Goal: Information Seeking & Learning: Learn about a topic

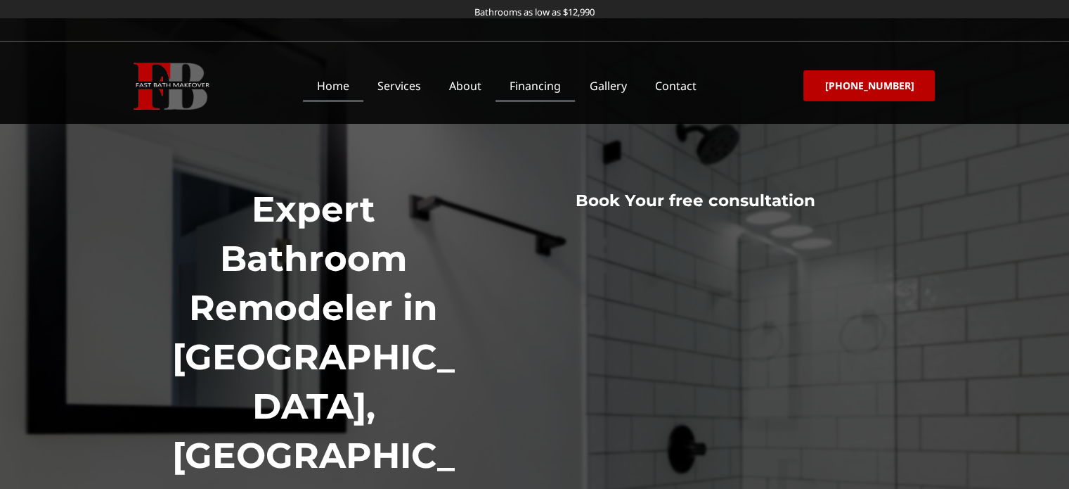
click at [544, 93] on link "Financing" at bounding box center [535, 86] width 79 height 32
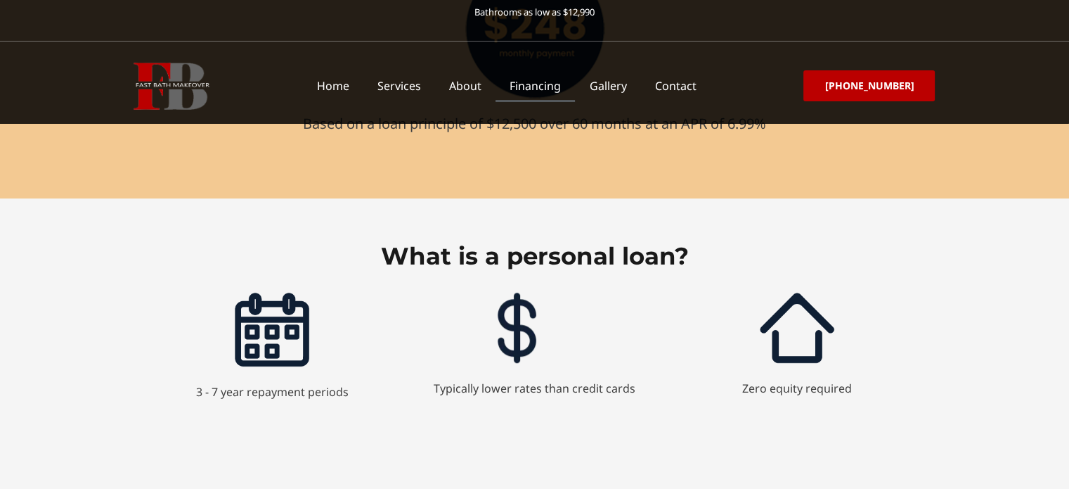
scroll to position [892, 0]
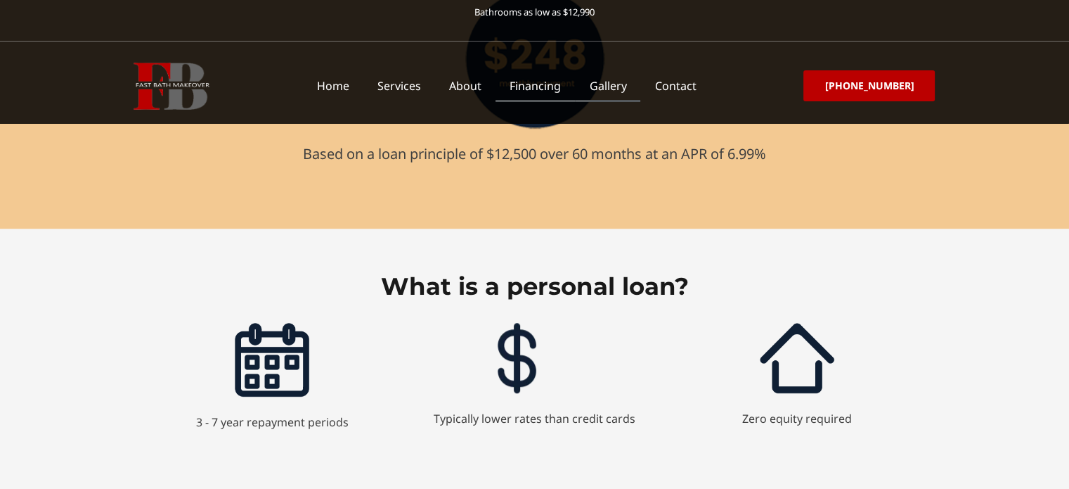
click at [613, 86] on link "Gallery" at bounding box center [607, 86] width 65 height 32
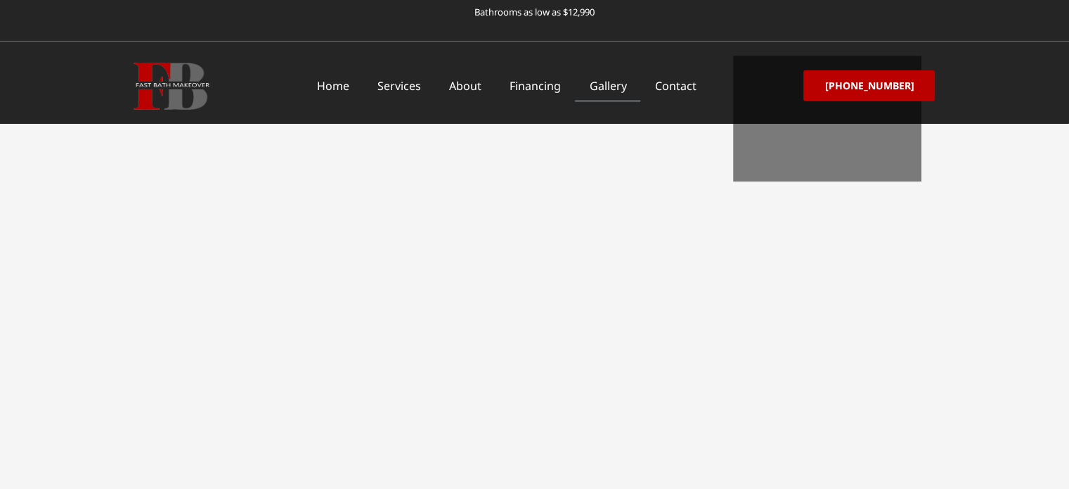
scroll to position [501, 0]
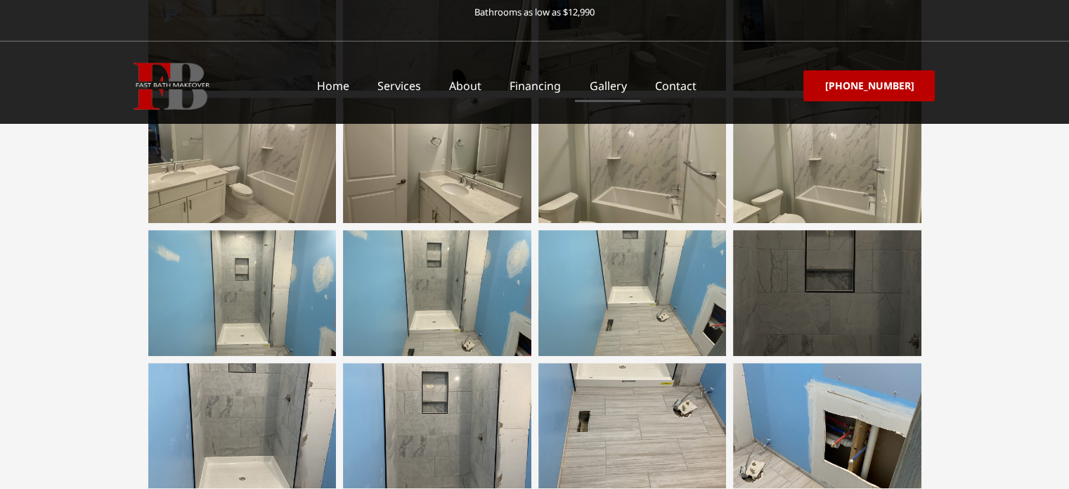
drag, startPoint x: 835, startPoint y: 305, endPoint x: 799, endPoint y: 299, distance: 35.7
click at [799, 299] on div at bounding box center [827, 292] width 188 height 125
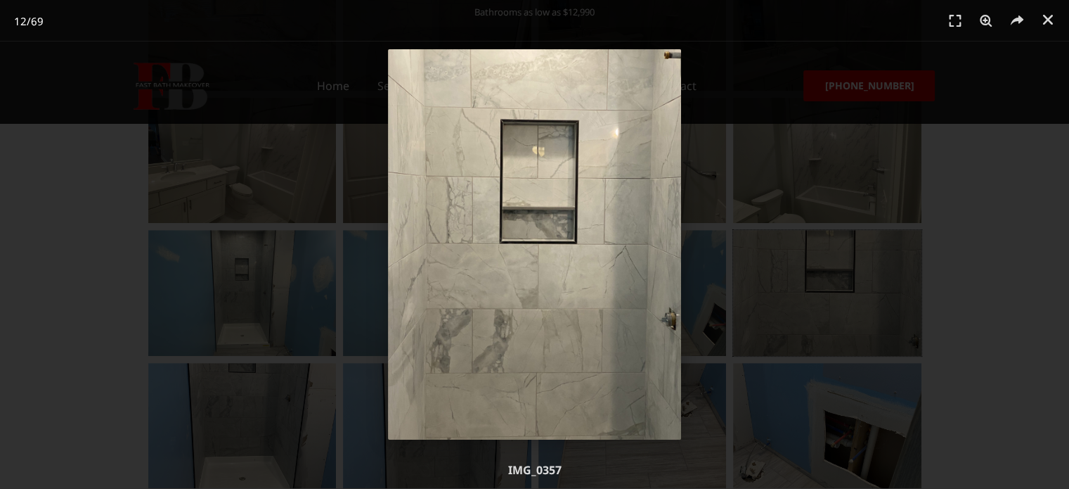
click at [1032, 242] on div "12 / 69" at bounding box center [534, 244] width 1069 height 489
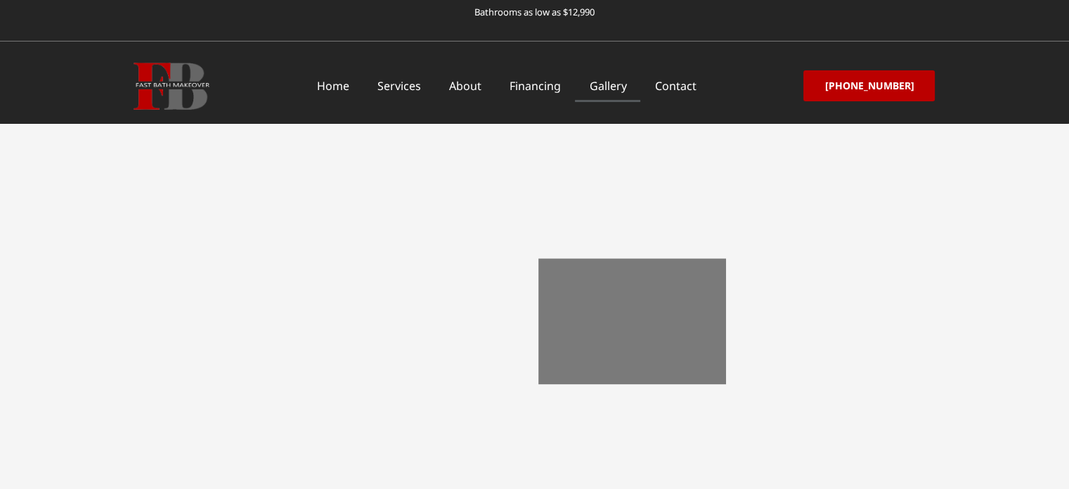
scroll to position [1696, 0]
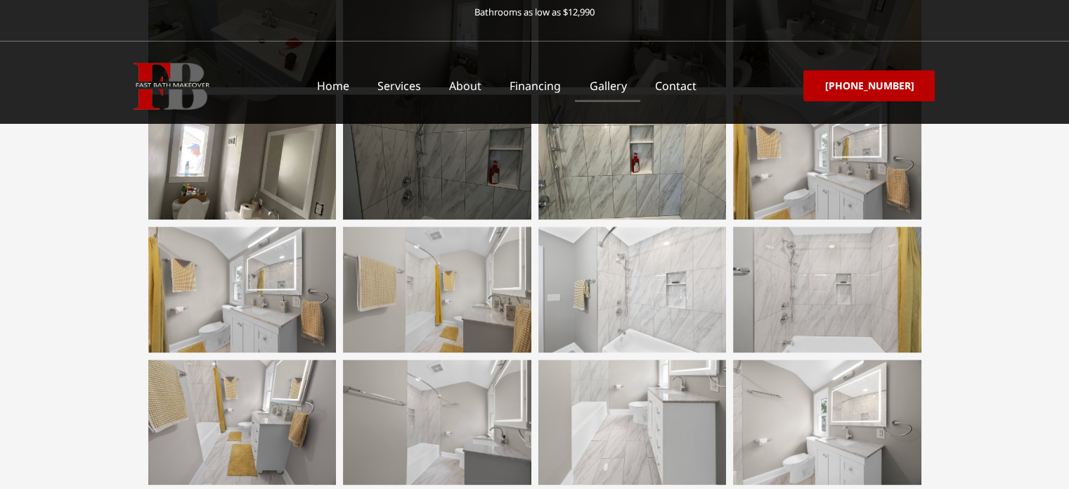
click at [470, 156] on div at bounding box center [437, 156] width 188 height 125
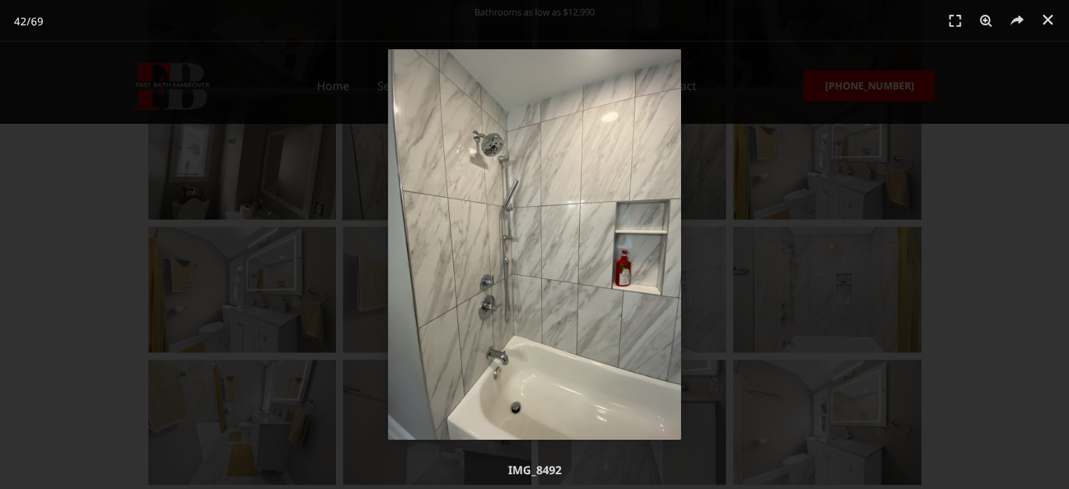
click at [981, 268] on div "42 / 69" at bounding box center [534, 244] width 971 height 390
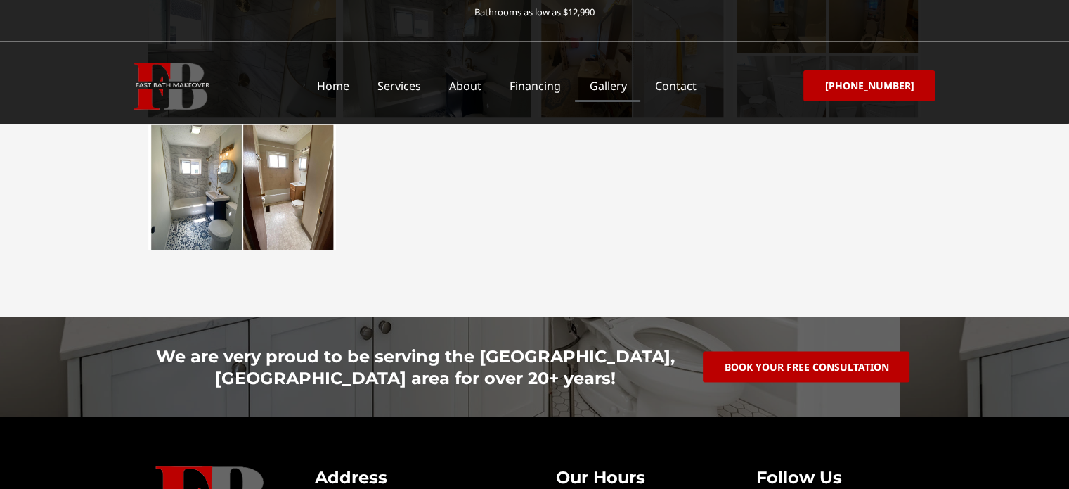
scroll to position [2609, 0]
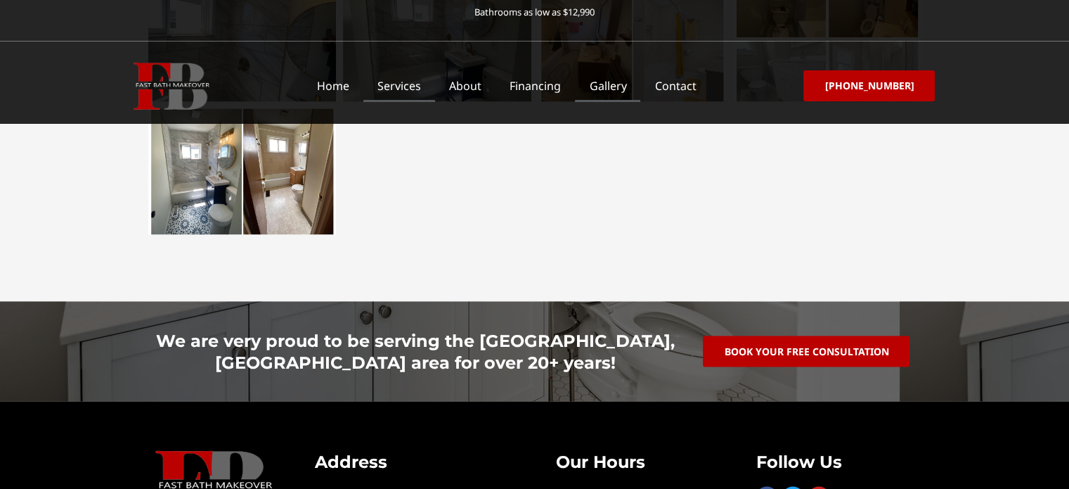
click at [404, 88] on link "Services" at bounding box center [400, 86] width 72 height 32
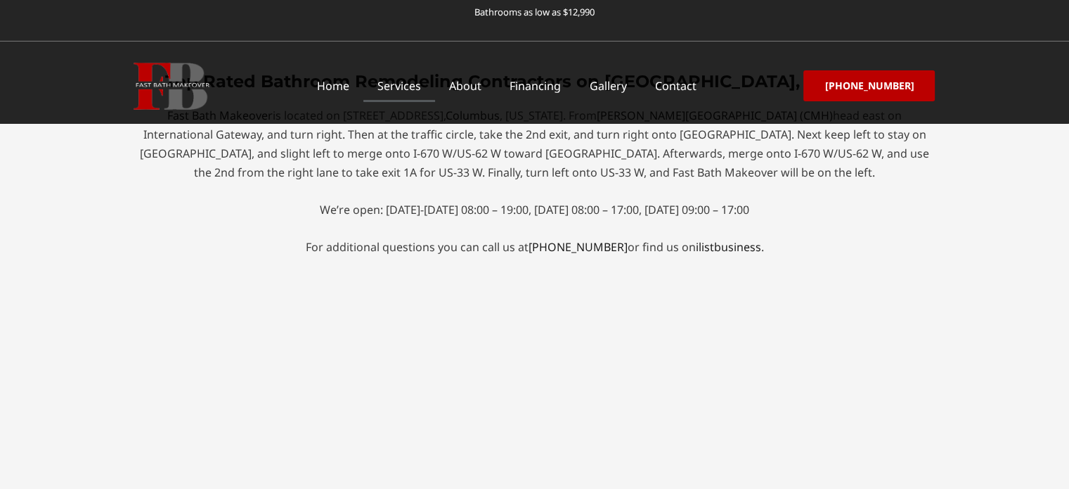
scroll to position [6063, 0]
